Goal: Find specific page/section: Find specific page/section

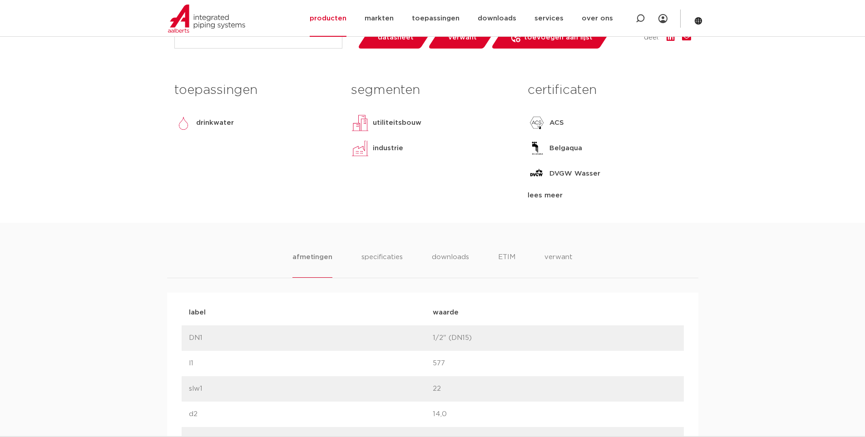
scroll to position [409, 0]
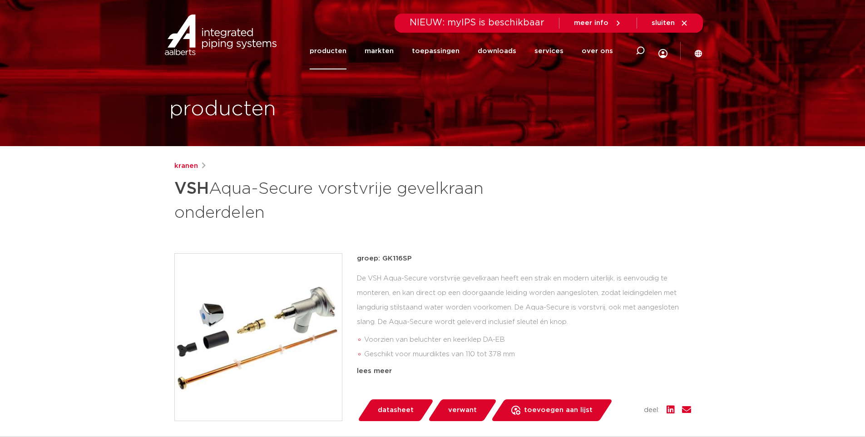
click at [330, 49] on link "producten" at bounding box center [328, 51] width 37 height 37
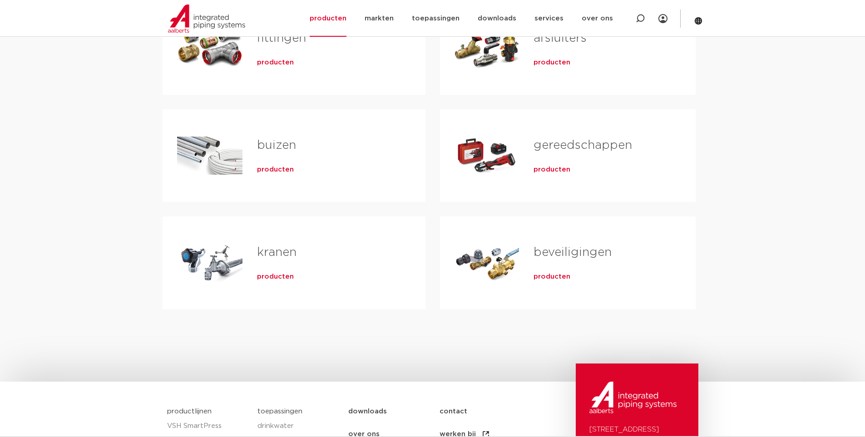
scroll to position [227, 0]
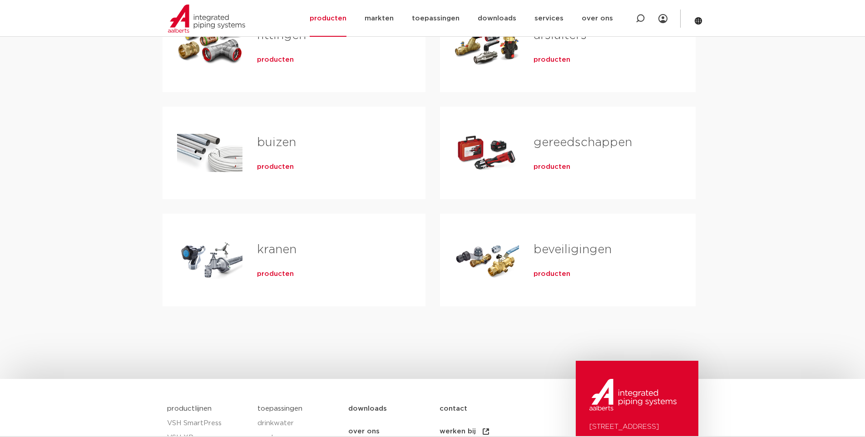
click at [284, 244] on link "kranen" at bounding box center [276, 250] width 39 height 12
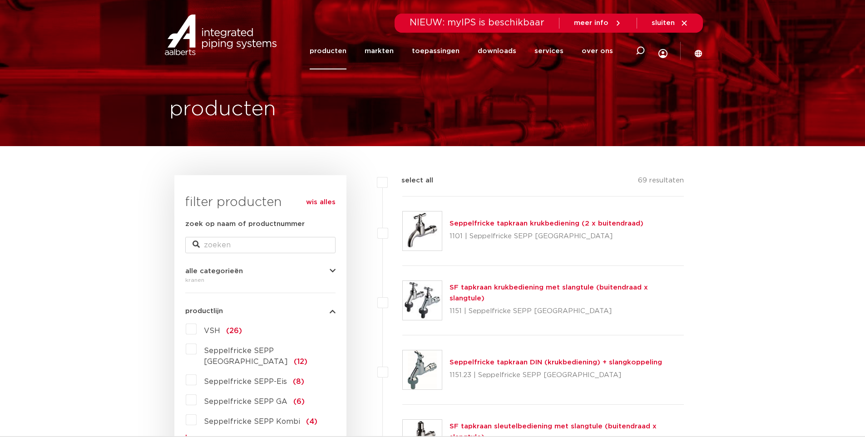
click at [208, 330] on span "VSH" at bounding box center [212, 330] width 16 height 7
click at [0, 0] on input "VSH (26)" at bounding box center [0, 0] width 0 height 0
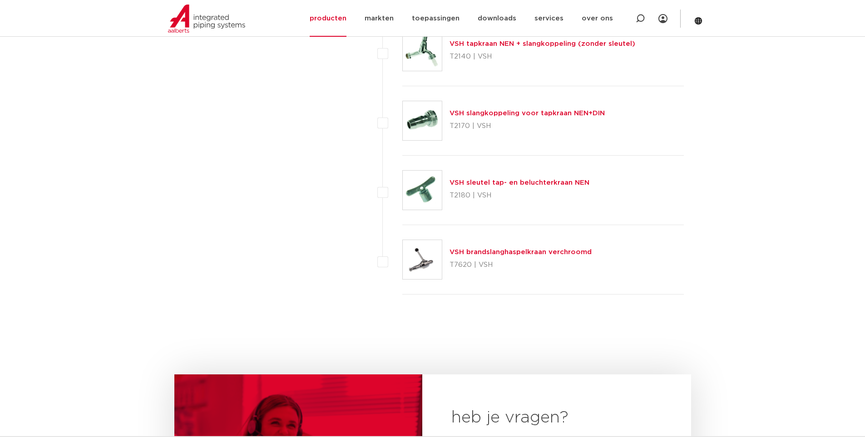
scroll to position [1770, 0]
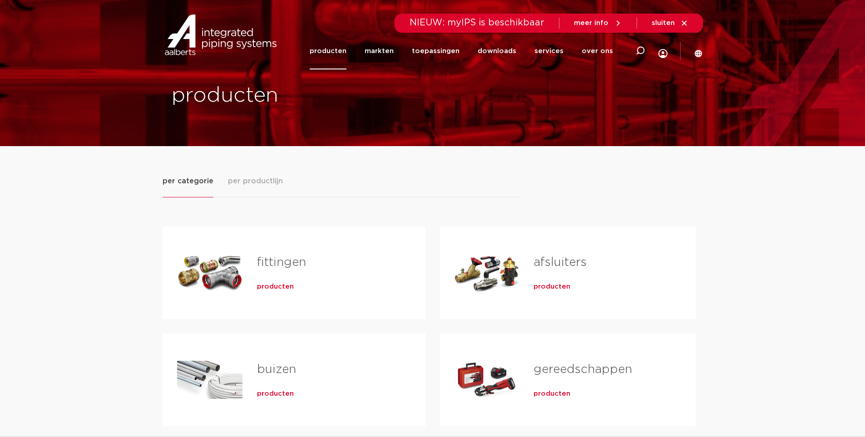
scroll to position [227, 0]
